Goal: Task Accomplishment & Management: Use online tool/utility

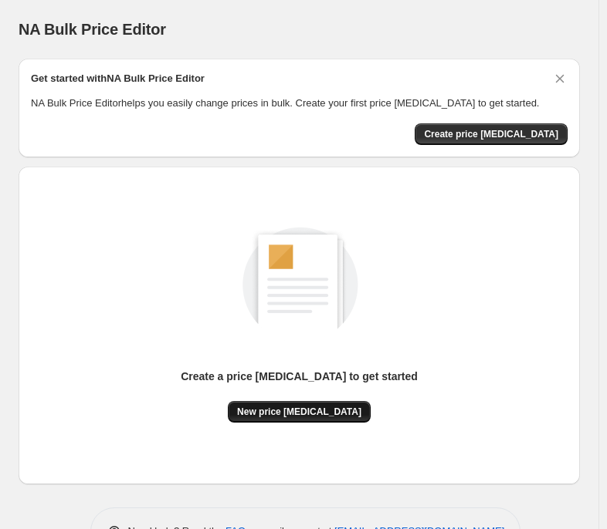
click at [315, 408] on span "New price [MEDICAL_DATA]" at bounding box center [299, 412] width 124 height 12
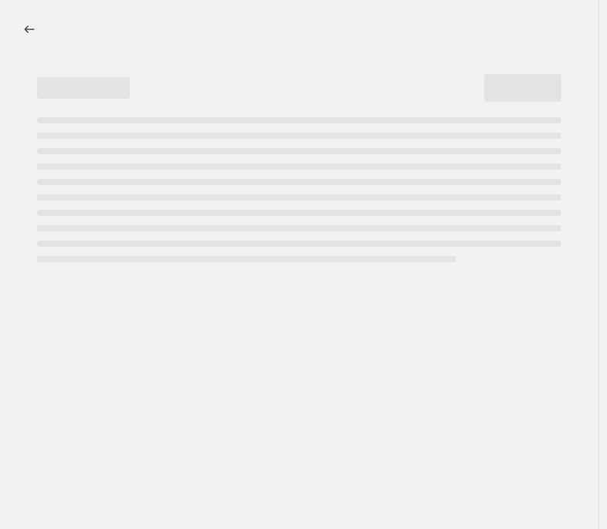
select select "percentage"
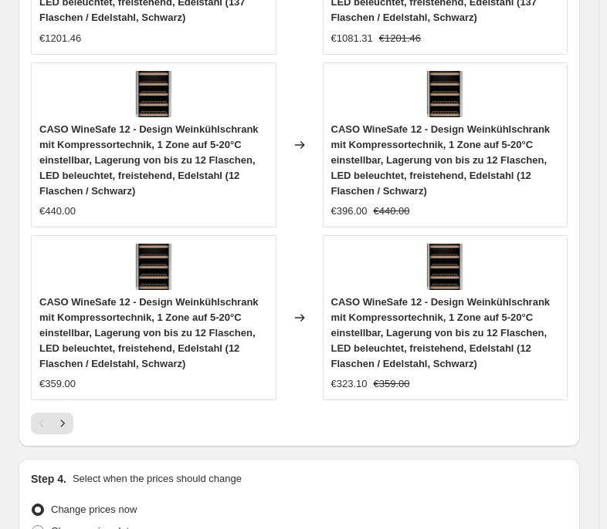
scroll to position [1803, 0]
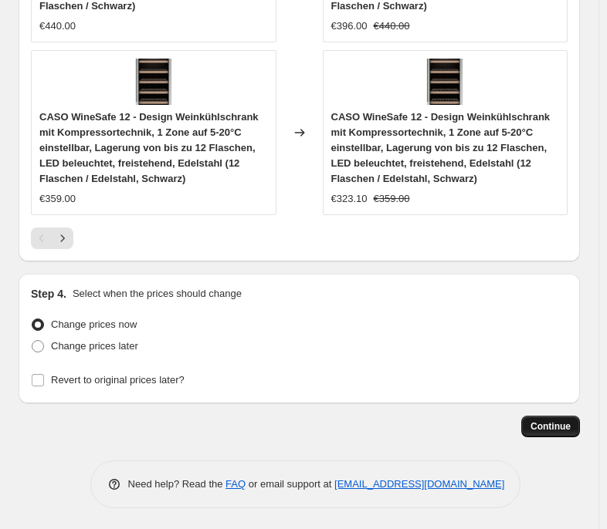
click at [580, 425] on button "Continue" at bounding box center [550, 427] width 59 height 22
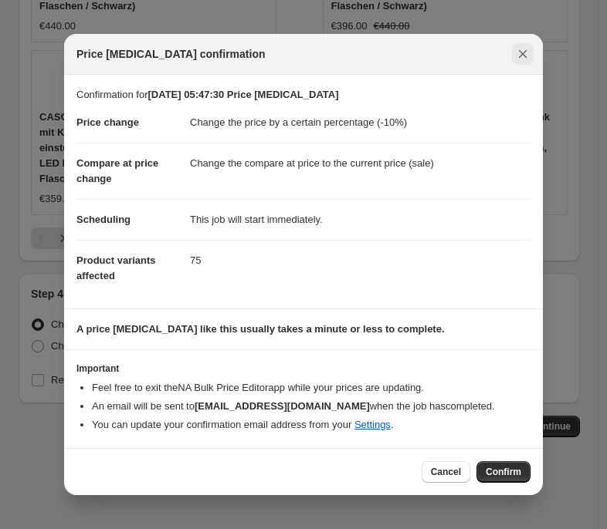
click at [524, 50] on icon "Close" at bounding box center [522, 53] width 15 height 15
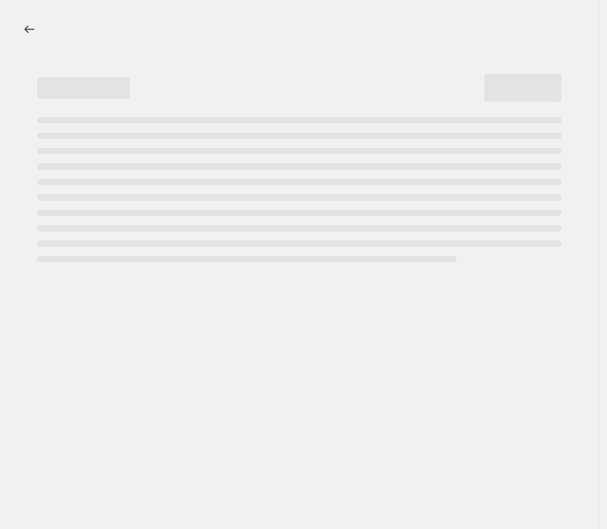
select select "percentage"
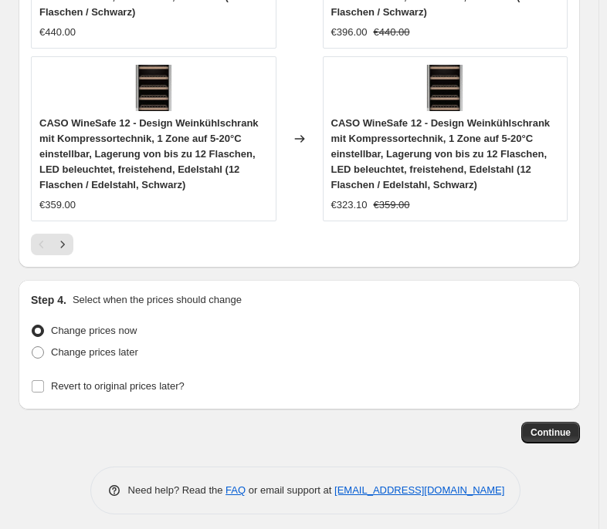
scroll to position [1803, 0]
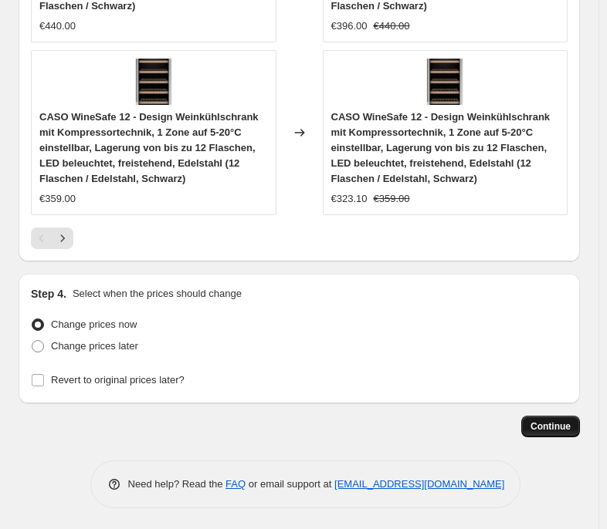
click at [549, 427] on span "Continue" at bounding box center [550, 427] width 40 height 12
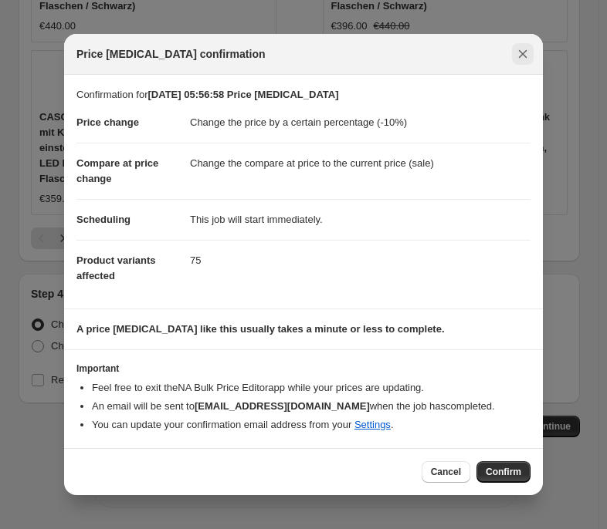
click at [529, 50] on icon "Close" at bounding box center [522, 53] width 15 height 15
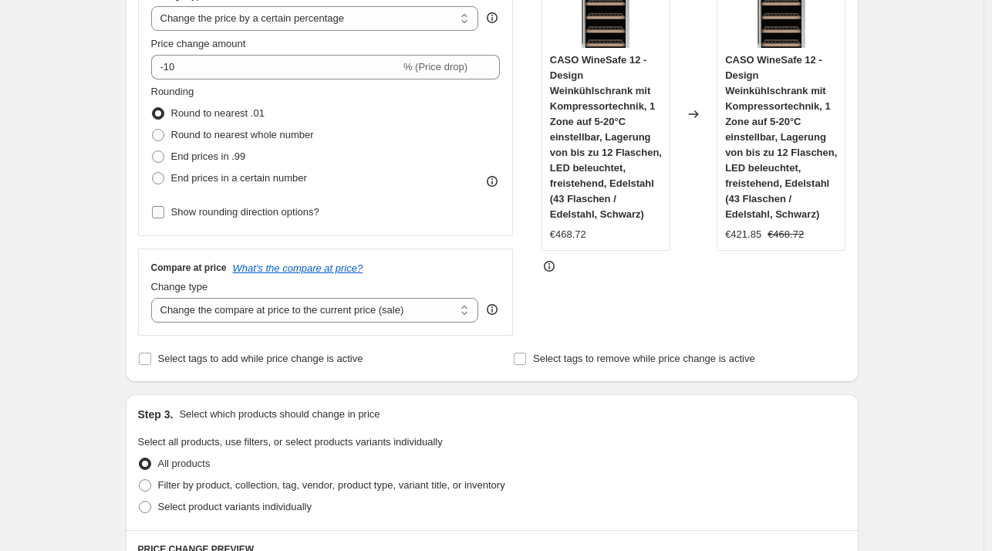
scroll to position [321, 0]
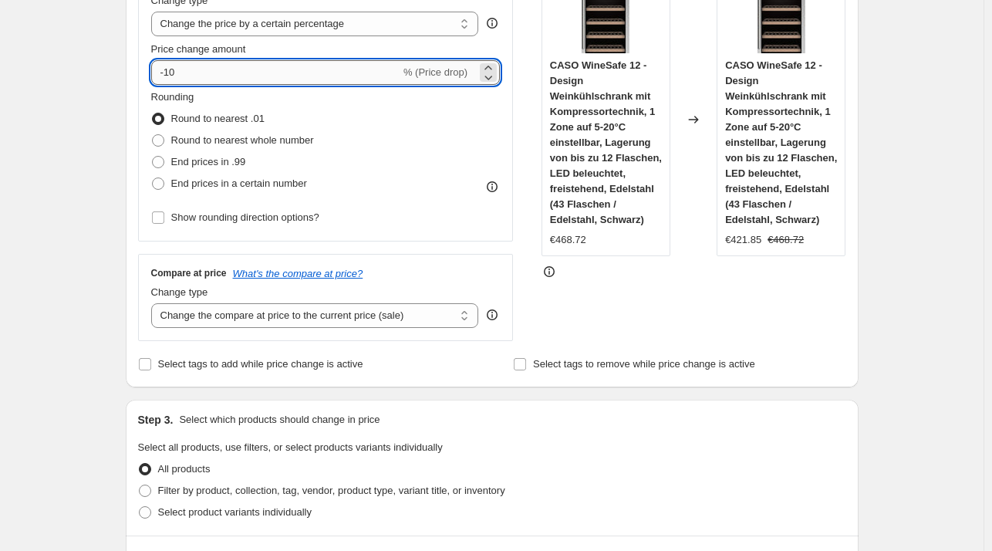
click at [235, 77] on input "-10" at bounding box center [275, 72] width 249 height 25
type input "-1"
type input "-35"
click at [614, 223] on div "Create new price change job. This page is ready Create new price change job Dra…" at bounding box center [492, 540] width 984 height 1722
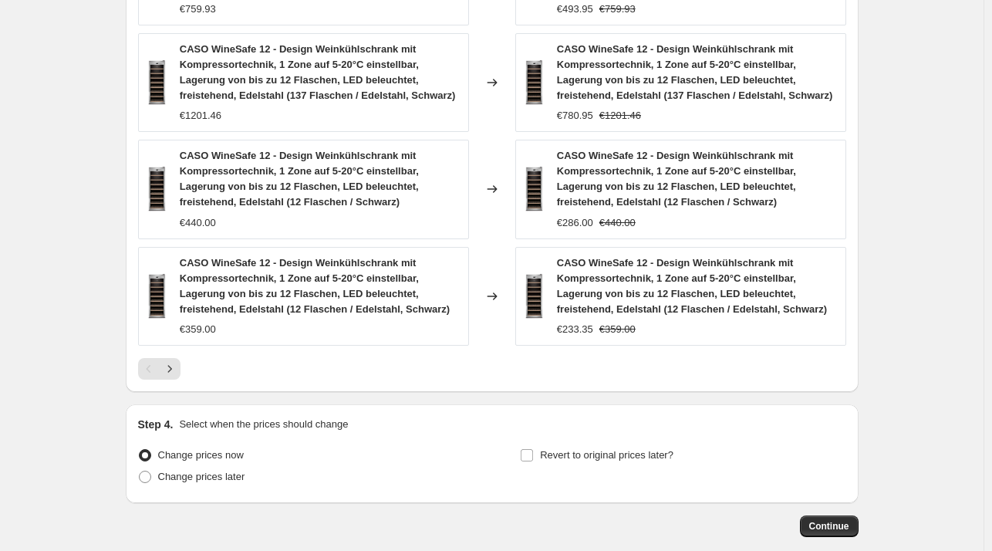
scroll to position [1170, 0]
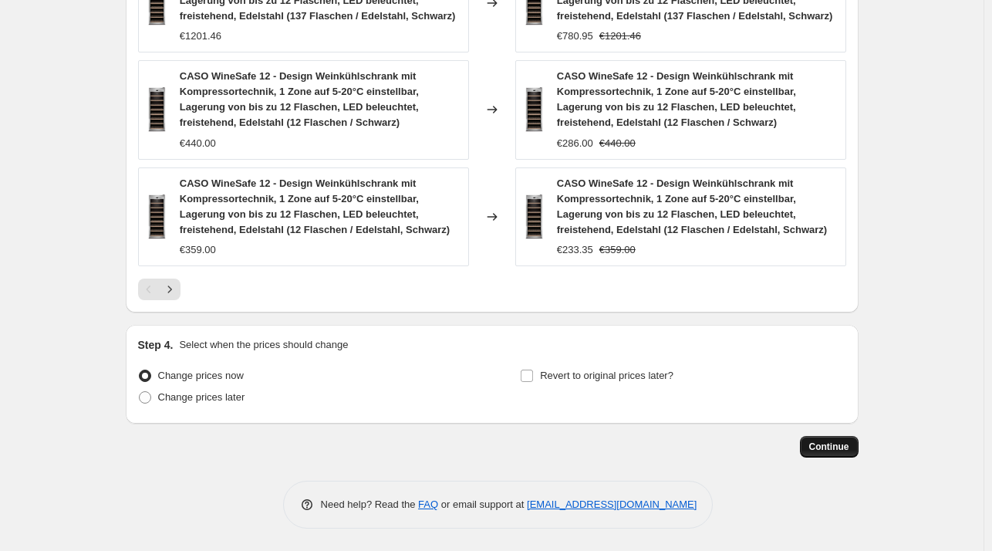
click at [614, 445] on span "Continue" at bounding box center [830, 447] width 40 height 12
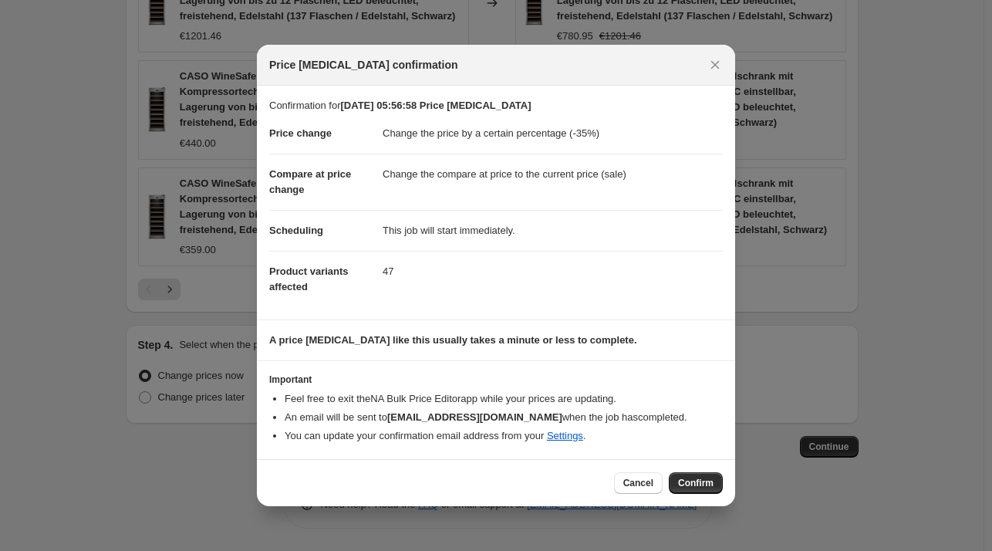
click at [614, 479] on span "Confirm" at bounding box center [695, 483] width 35 height 12
